Goal: Information Seeking & Learning: Check status

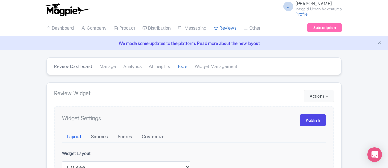
click at [54, 66] on link "Review Dashboard" at bounding box center [73, 66] width 38 height 17
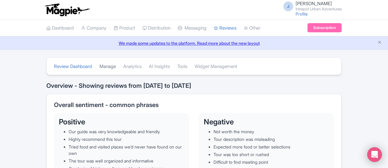
click at [99, 65] on link "Manage" at bounding box center [107, 66] width 16 height 17
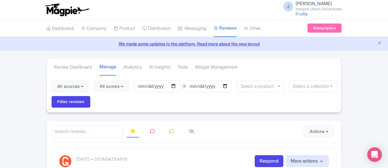
click at [123, 70] on link "Analytics" at bounding box center [132, 67] width 18 height 17
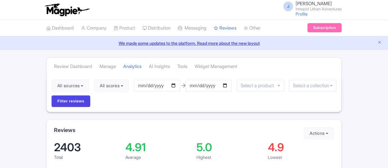
click at [138, 84] on input "2025-07-16" at bounding box center [157, 86] width 46 height 12
type input "[DATE]"
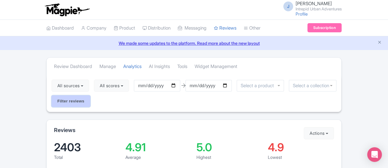
click at [90, 95] on input "Filter reviews" at bounding box center [71, 101] width 39 height 12
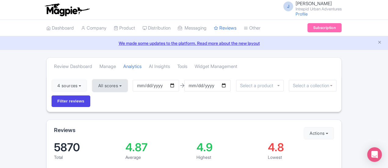
click at [92, 90] on button "All scores" at bounding box center [109, 86] width 35 height 12
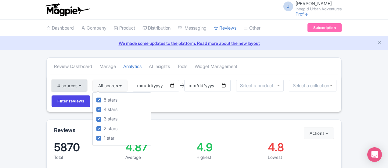
click at [52, 86] on button "4 sources" at bounding box center [69, 86] width 35 height 12
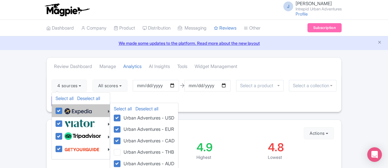
click at [63, 109] on label at bounding box center [77, 110] width 29 height 10
click at [63, 109] on input "checkbox" at bounding box center [65, 107] width 4 height 4
checkbox input "false"
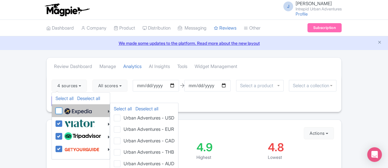
checkbox input "false"
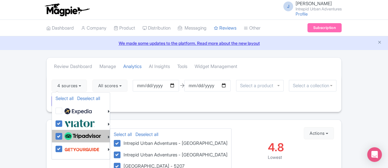
click at [63, 136] on label at bounding box center [82, 136] width 38 height 10
click at [63, 135] on input "checkbox" at bounding box center [65, 133] width 4 height 4
checkbox input "false"
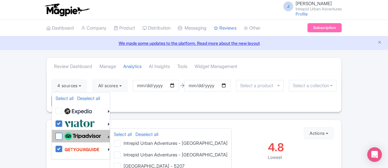
checkbox input "false"
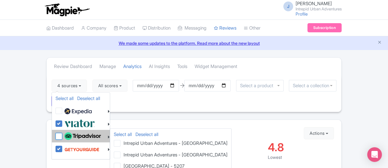
checkbox input "false"
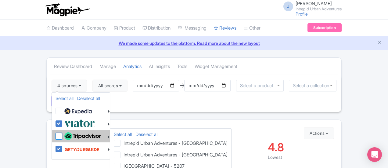
checkbox input "false"
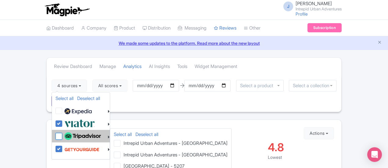
checkbox input "false"
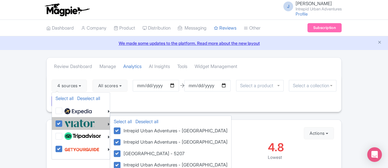
click at [63, 120] on label at bounding box center [79, 123] width 32 height 10
click at [63, 120] on input "checkbox" at bounding box center [65, 120] width 4 height 4
checkbox input "false"
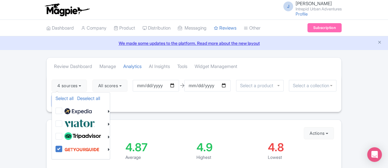
click at [90, 95] on input "Filter reviews" at bounding box center [71, 101] width 39 height 12
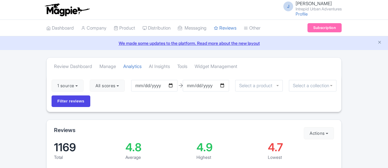
scroll to position [48, 0]
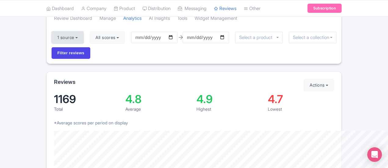
click at [52, 36] on button "1 source" at bounding box center [68, 37] width 32 height 12
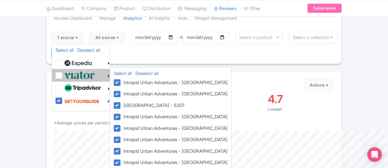
click at [63, 75] on label at bounding box center [79, 75] width 32 height 10
click at [63, 74] on input "checkbox" at bounding box center [65, 72] width 4 height 4
checkbox input "true"
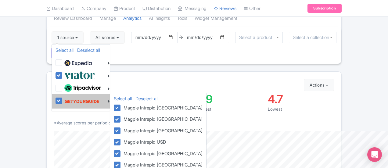
click at [63, 100] on label at bounding box center [81, 101] width 37 height 12
click at [63, 99] on input "checkbox" at bounding box center [65, 97] width 4 height 4
checkbox input "false"
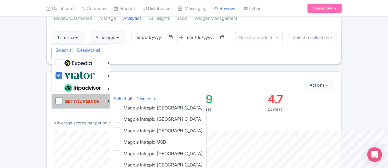
checkbox input "false"
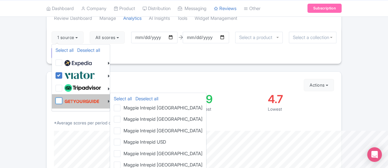
checkbox input "false"
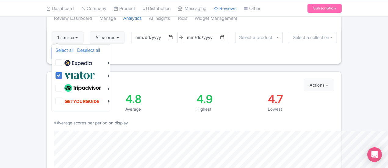
click at [90, 47] on input "Filter reviews" at bounding box center [71, 53] width 39 height 12
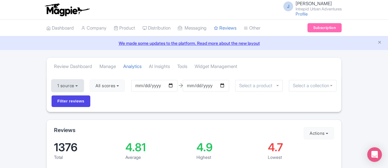
click at [52, 84] on button "1 source" at bounding box center [68, 86] width 32 height 12
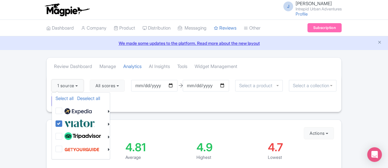
scroll to position [11, 0]
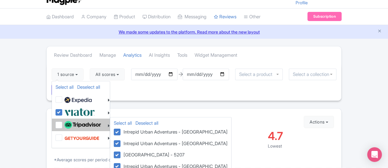
click at [63, 123] on label at bounding box center [82, 125] width 38 height 10
click at [63, 123] on input "checkbox" at bounding box center [65, 122] width 4 height 4
checkbox input "true"
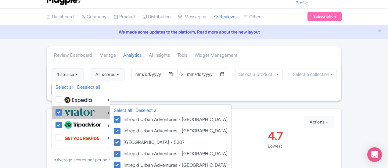
click at [63, 113] on label at bounding box center [79, 112] width 32 height 10
click at [63, 111] on input "checkbox" at bounding box center [65, 109] width 4 height 4
checkbox input "false"
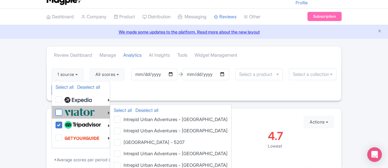
checkbox input "false"
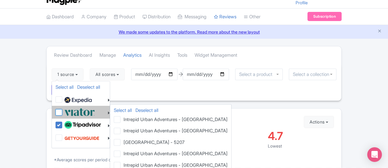
checkbox input "false"
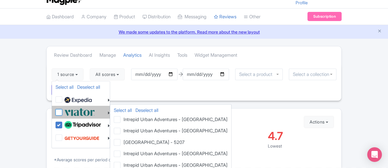
checkbox input "false"
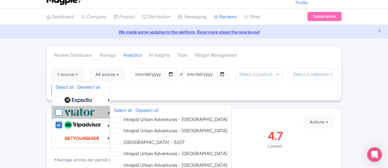
checkbox input "false"
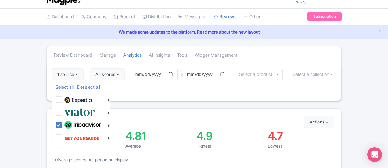
click at [227, 116] on div "Reviews" at bounding box center [194, 121] width 280 height 10
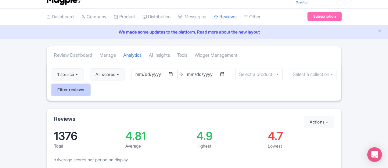
click at [90, 84] on input "Filter reviews" at bounding box center [71, 90] width 39 height 12
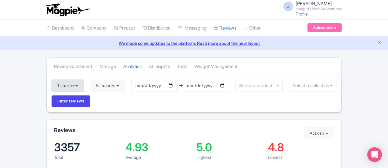
click at [52, 88] on button "1 source" at bounding box center [68, 86] width 32 height 12
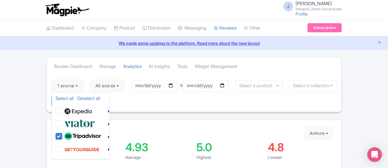
click at [52, 101] on div "Select all Deselect all" at bounding box center [81, 99] width 58 height 9
click at [55, 100] on link "Select all" at bounding box center [64, 98] width 18 height 6
checkbox input "true"
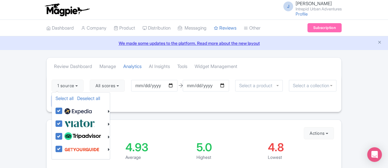
click at [90, 95] on input "Filter reviews" at bounding box center [71, 101] width 39 height 12
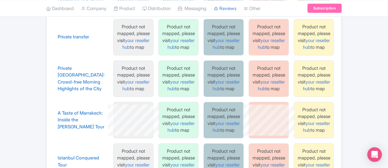
scroll to position [1258, 0]
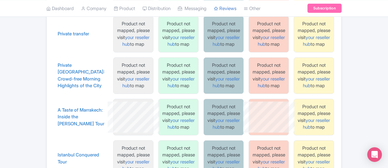
click at [229, 145] on div "Product not mapped, please visit your reseller hub to map" at bounding box center [223, 158] width 35 height 27
